Goal: Transaction & Acquisition: Purchase product/service

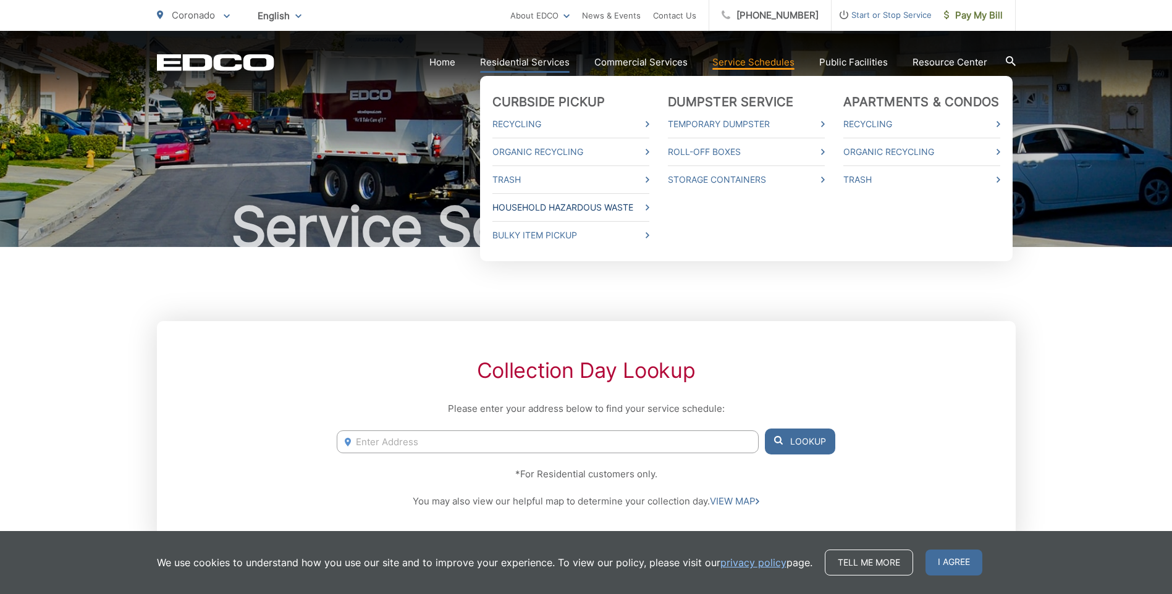
click at [546, 210] on link "Household Hazardous Waste" at bounding box center [570, 207] width 157 height 15
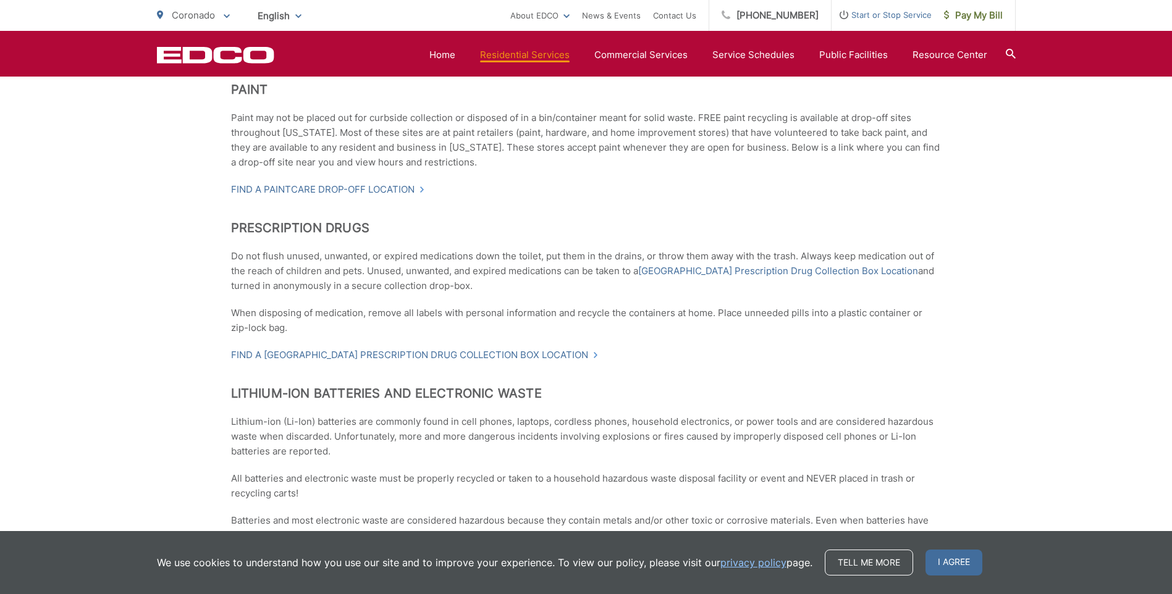
scroll to position [680, 0]
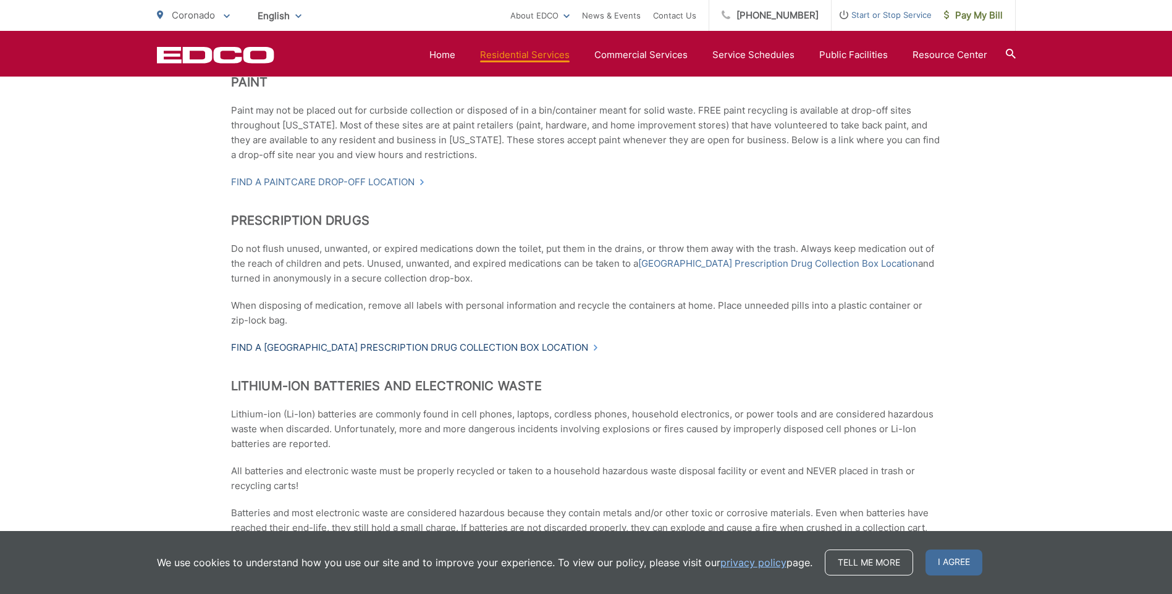
click at [432, 345] on link "Find a [GEOGRAPHIC_DATA] Prescription Drug Collection Box Location" at bounding box center [415, 347] width 368 height 15
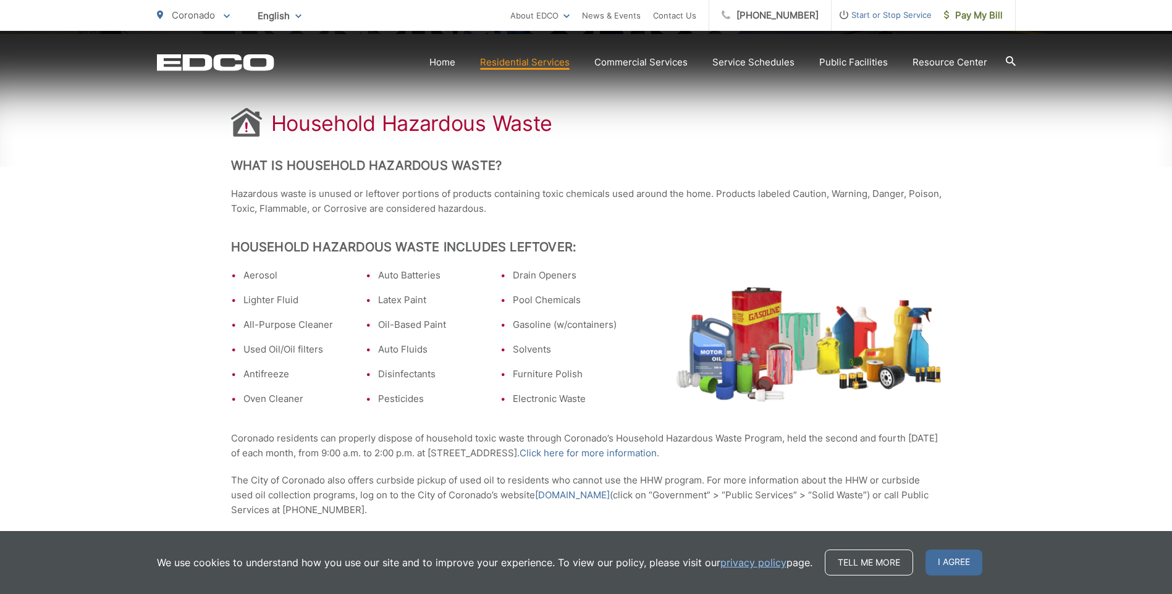
scroll to position [241, 0]
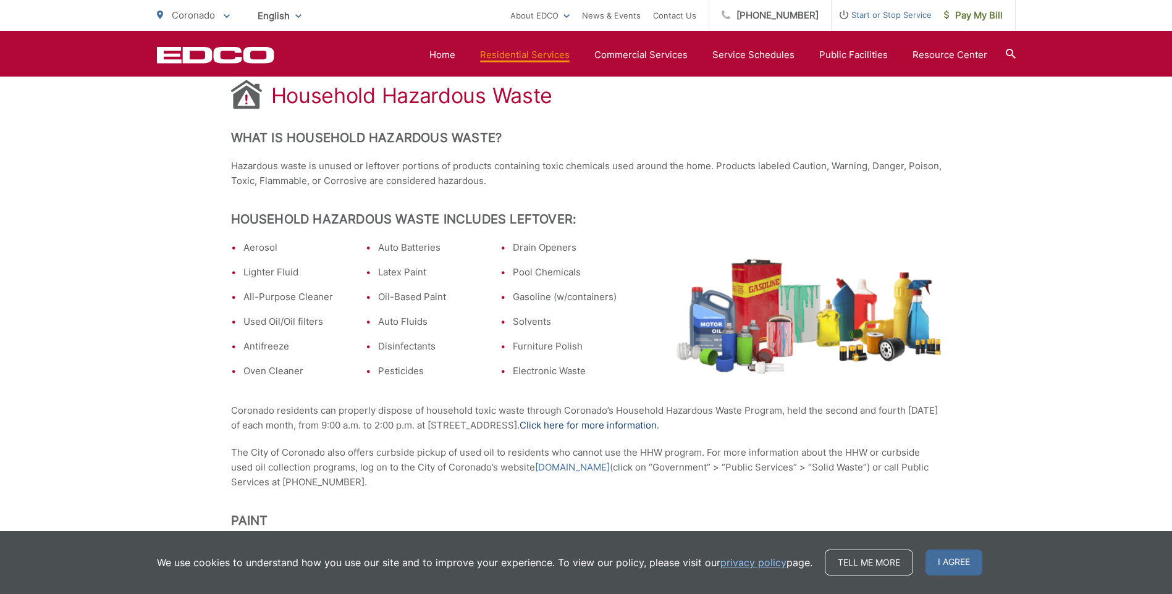
click at [580, 423] on link "Click here for more information" at bounding box center [588, 425] width 137 height 15
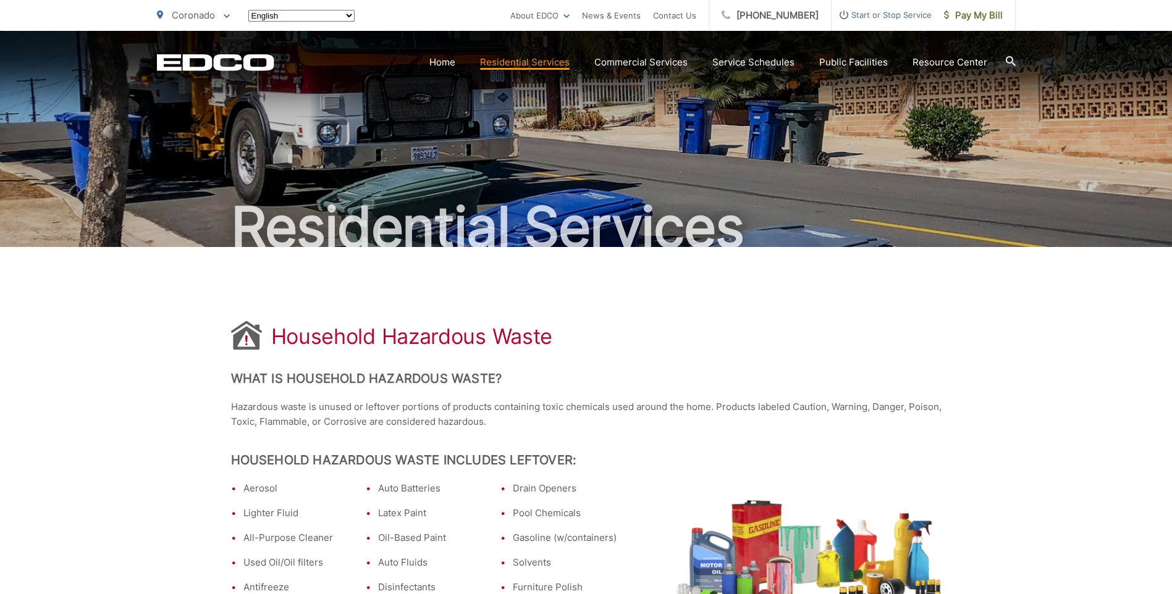
scroll to position [241, 0]
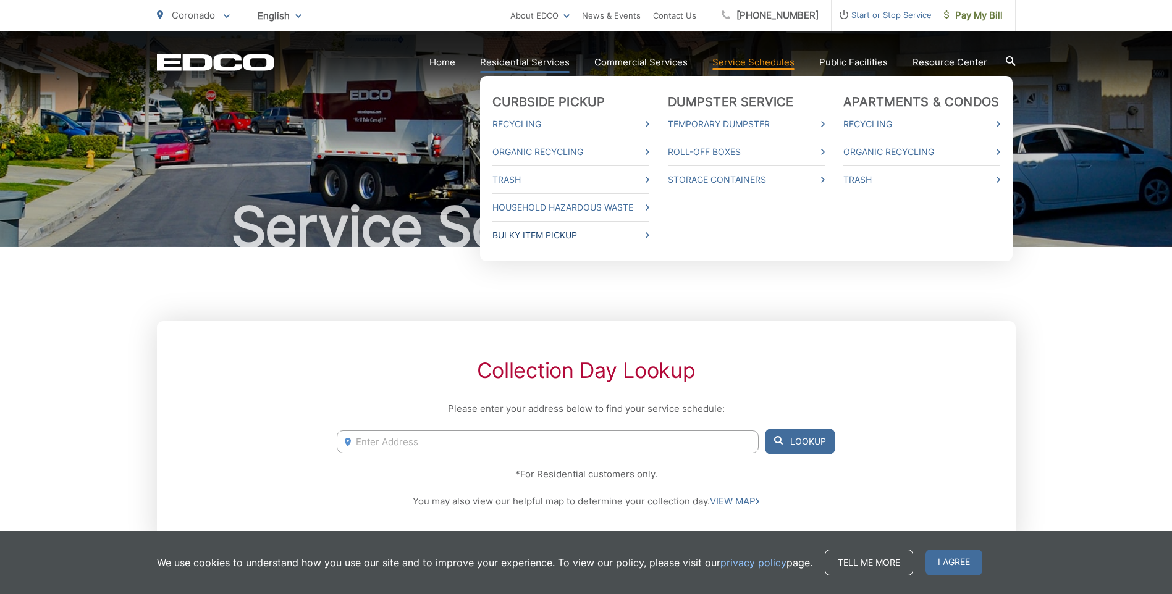
click at [545, 239] on link "Bulky Item Pickup" at bounding box center [570, 235] width 157 height 15
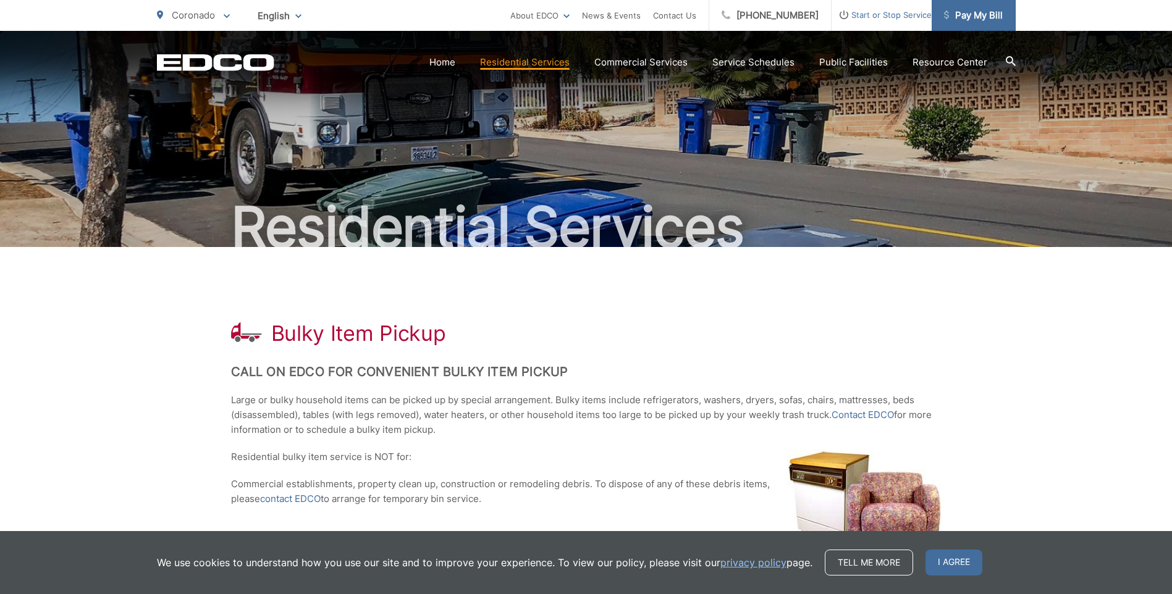
click at [964, 14] on span "Pay My Bill" at bounding box center [973, 15] width 59 height 15
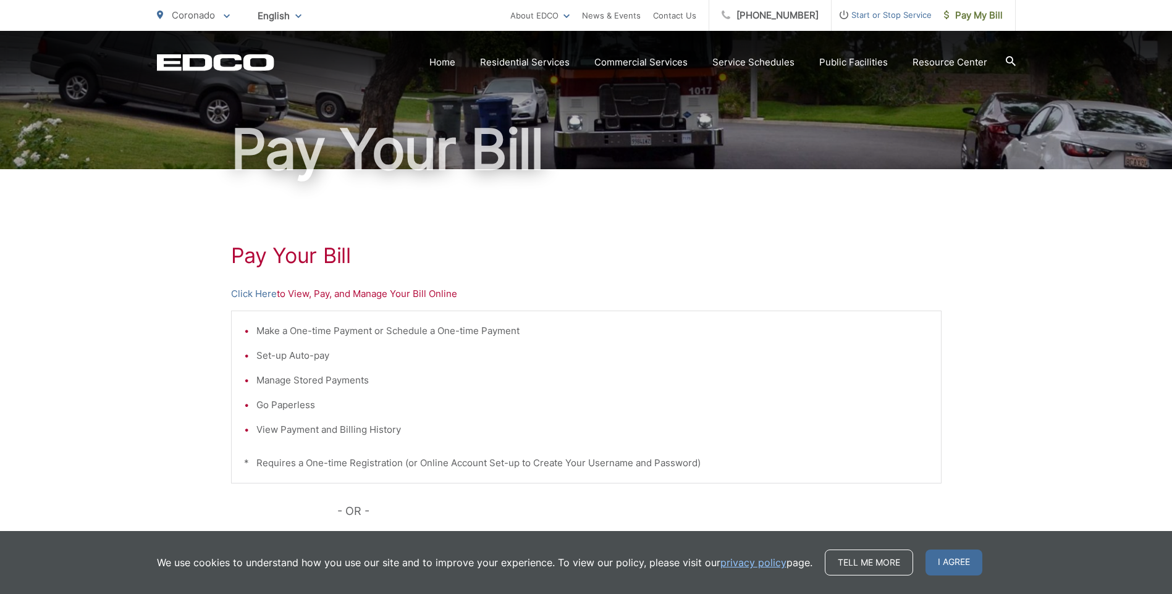
scroll to position [124, 0]
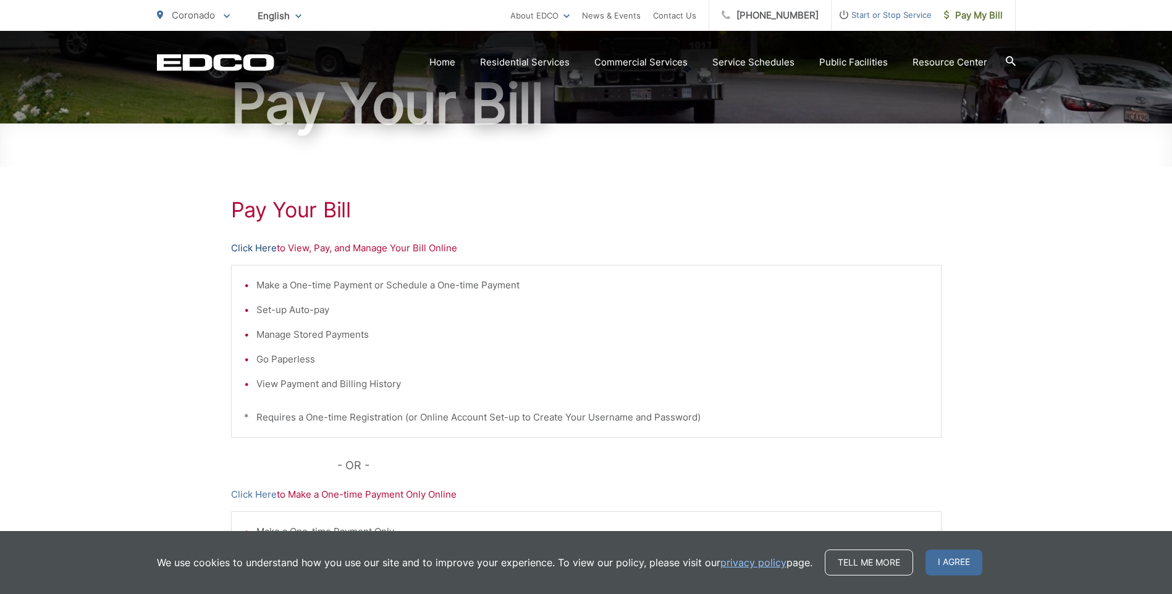
click at [245, 250] on link "Click Here" at bounding box center [254, 248] width 46 height 15
click at [242, 245] on link "Click Here" at bounding box center [254, 248] width 46 height 15
